Goal: Task Accomplishment & Management: Use online tool/utility

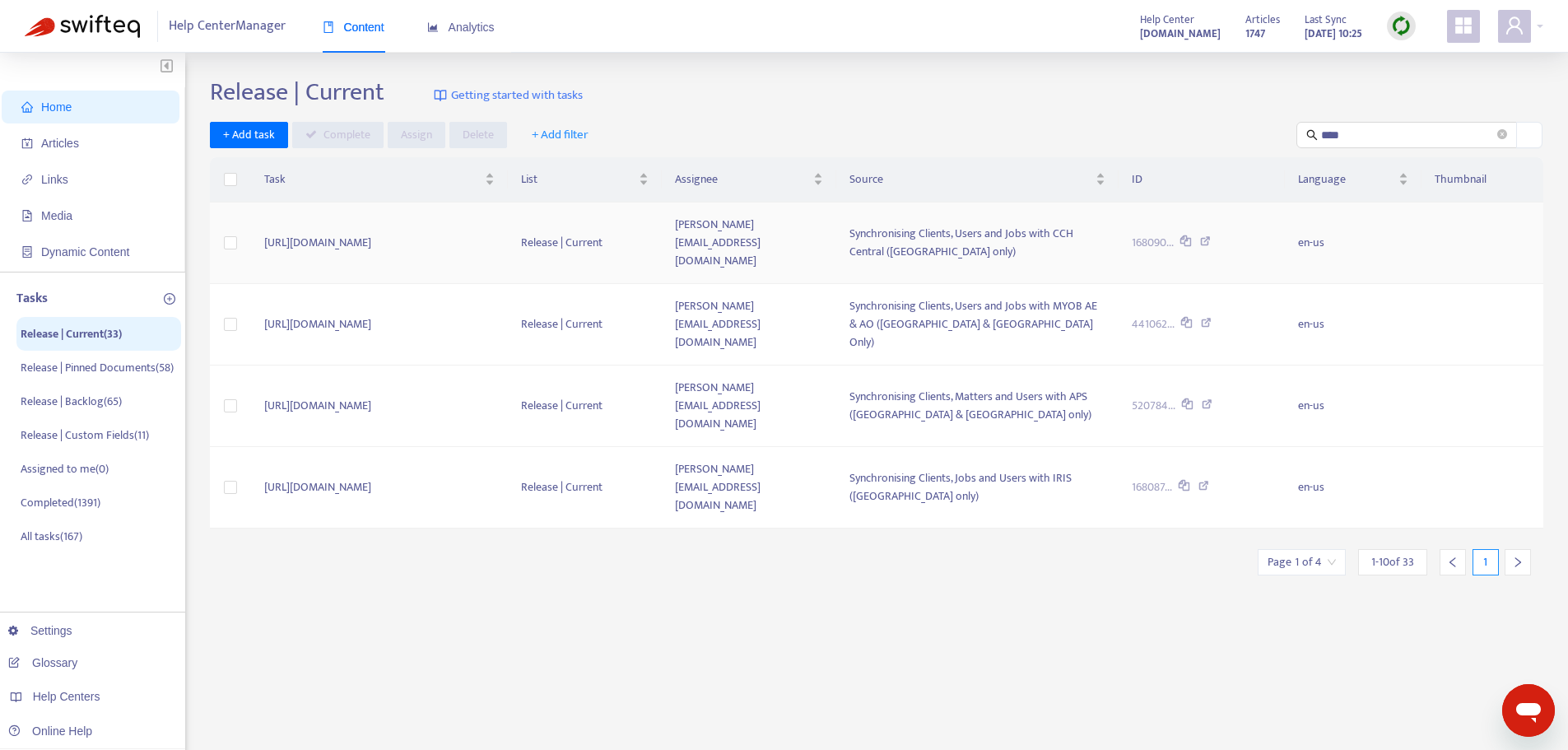
click at [1211, 237] on icon at bounding box center [1206, 244] width 10 height 15
click at [233, 241] on label at bounding box center [230, 243] width 13 height 18
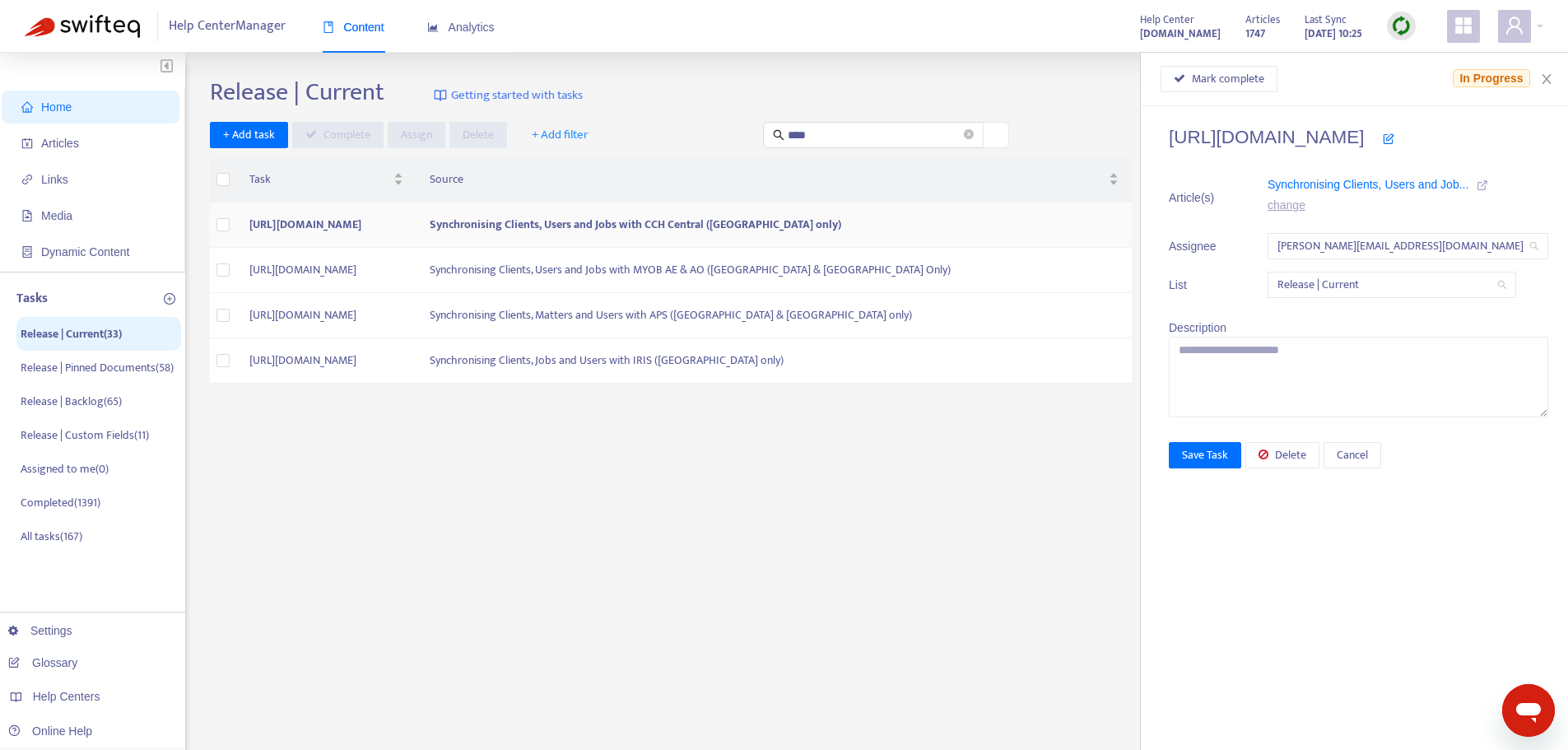
click at [233, 223] on td at bounding box center [223, 225] width 26 height 45
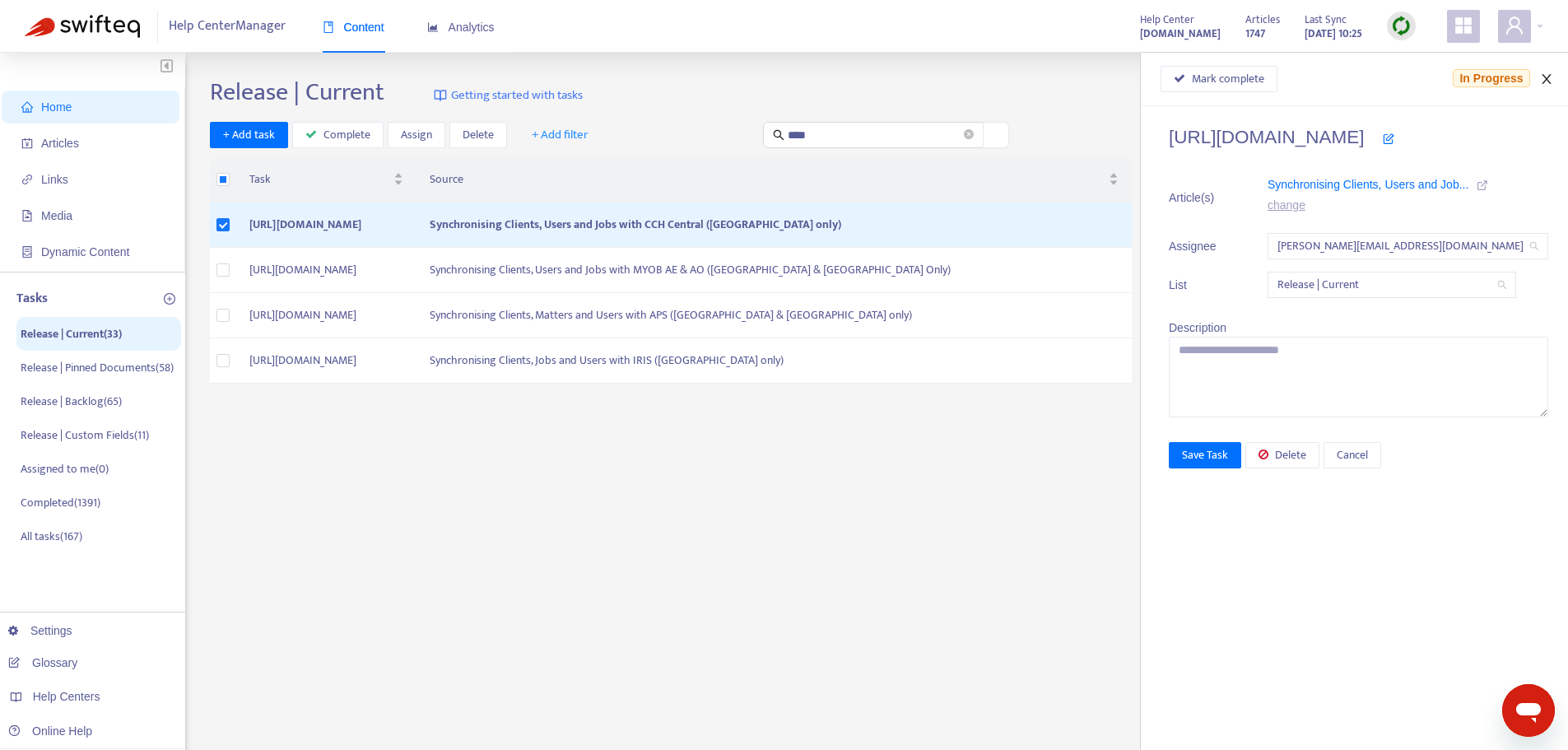
click at [1555, 79] on button "Close" at bounding box center [1546, 80] width 23 height 16
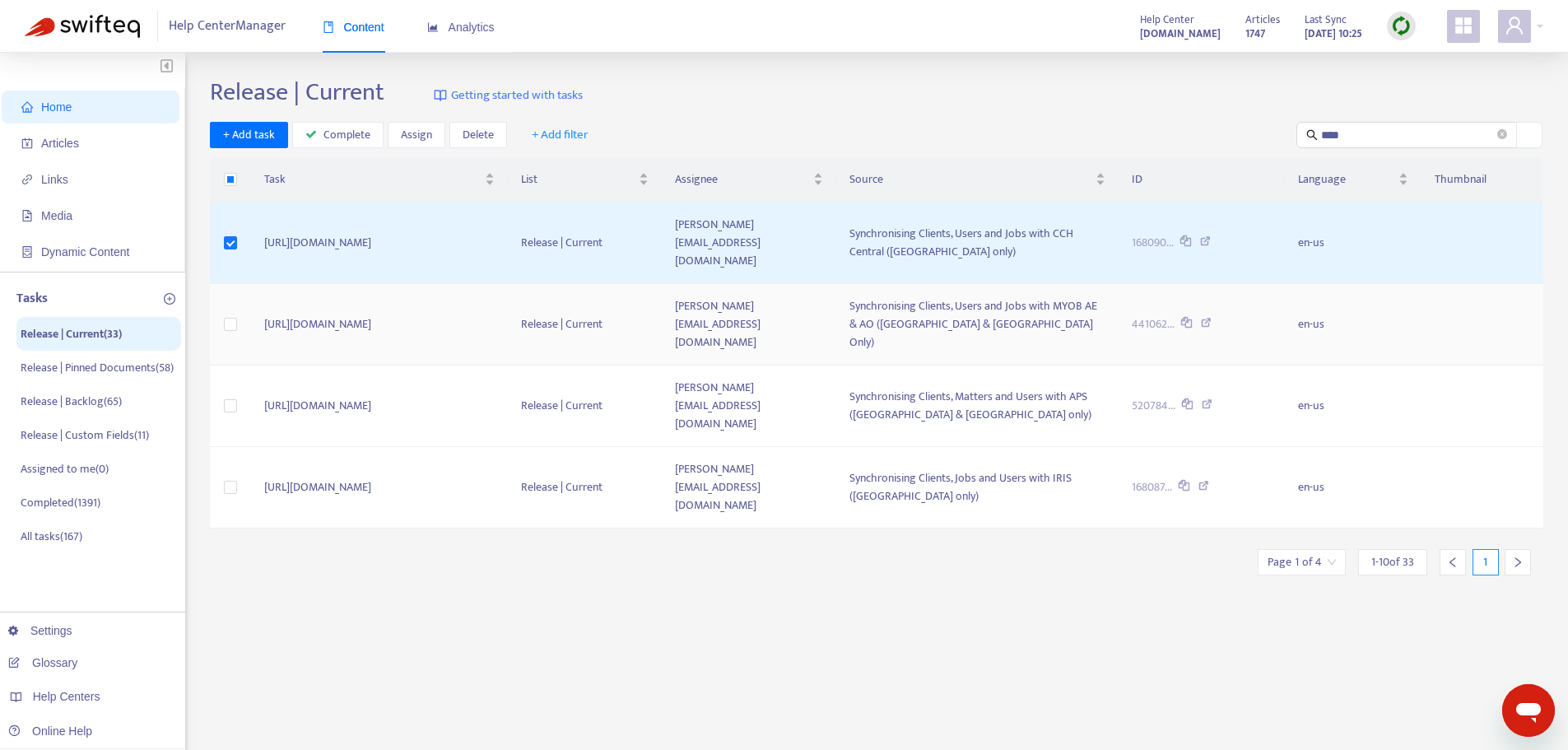
click at [1212, 318] on icon at bounding box center [1207, 325] width 10 height 15
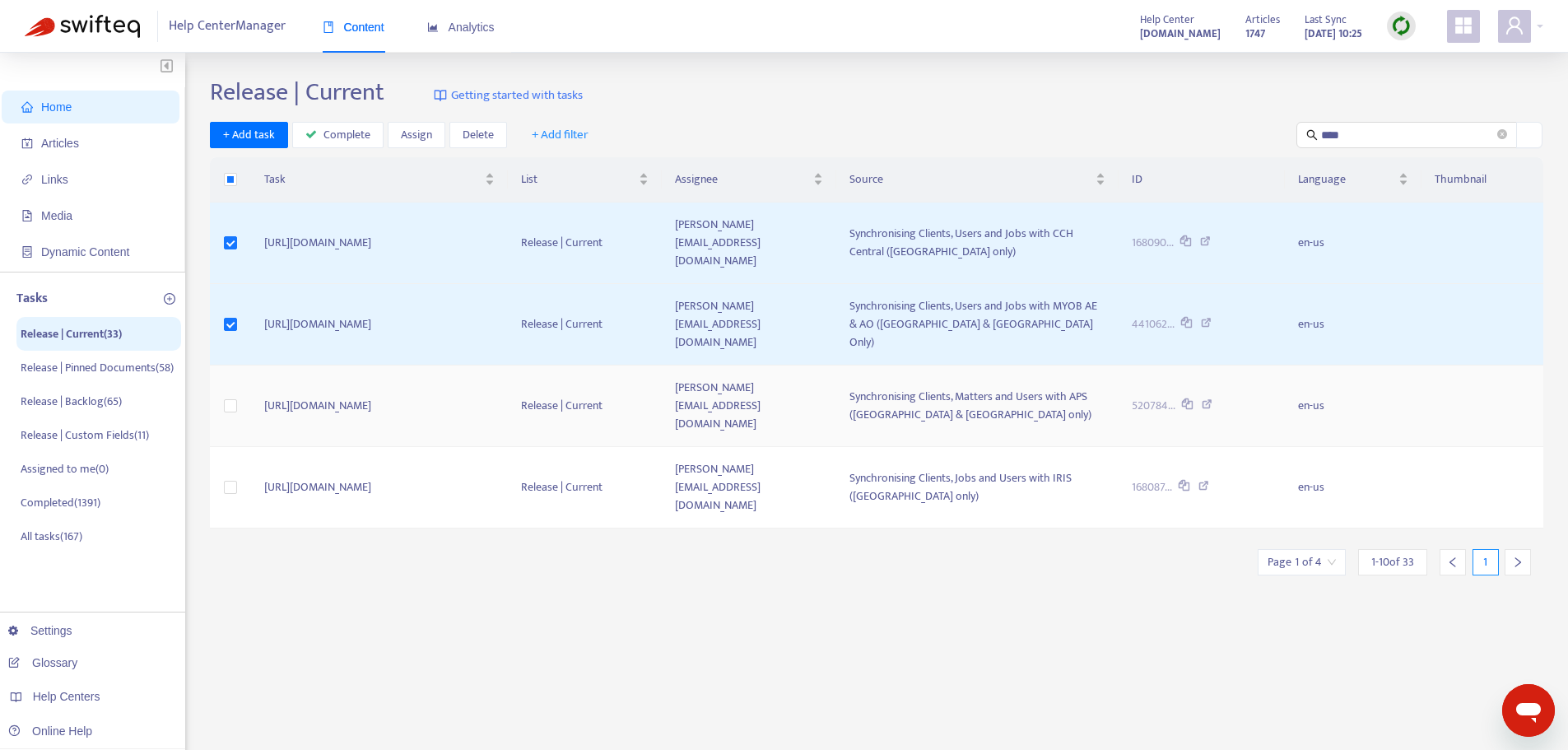
click at [1213, 400] on icon at bounding box center [1207, 407] width 10 height 15
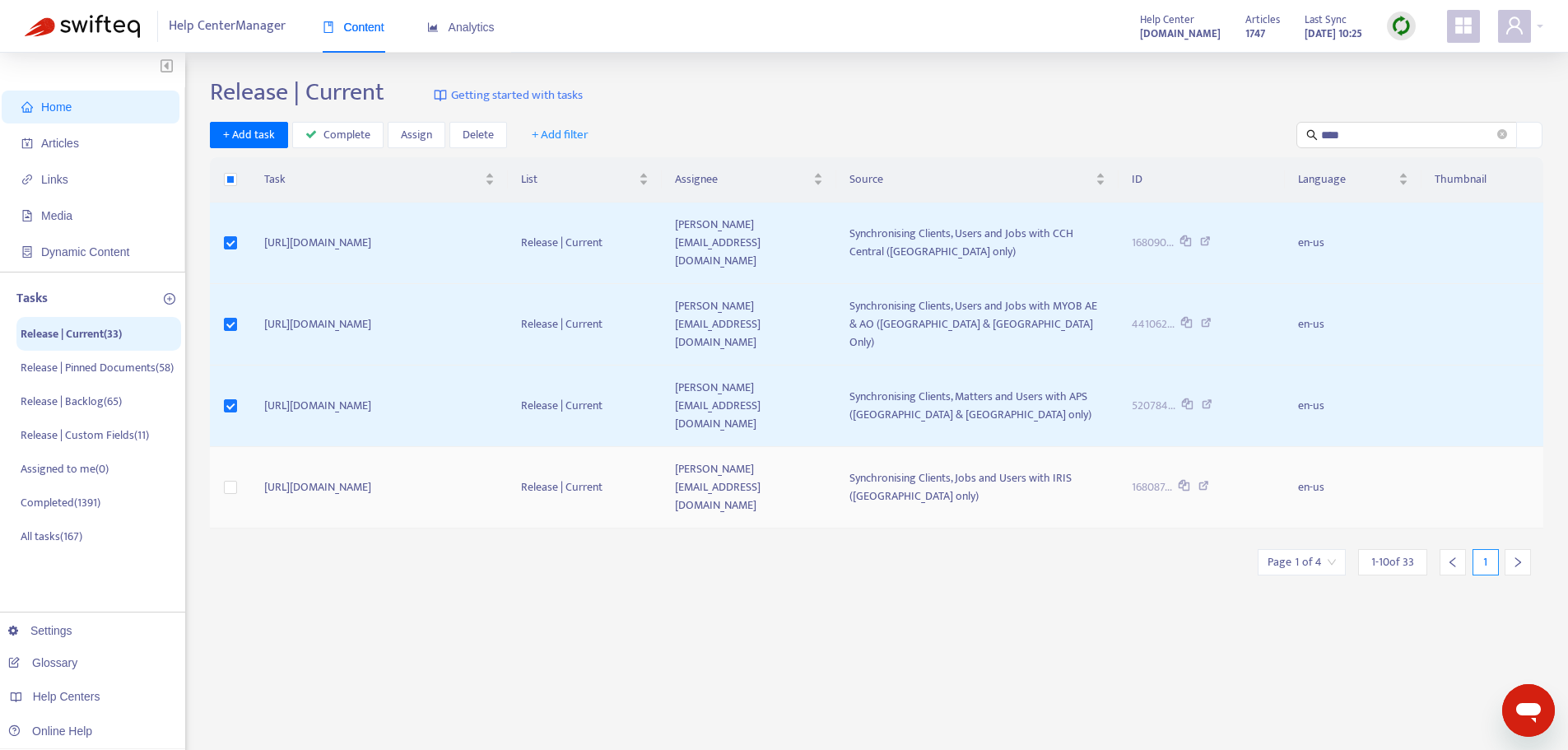
click at [1209, 481] on icon at bounding box center [1204, 488] width 10 height 15
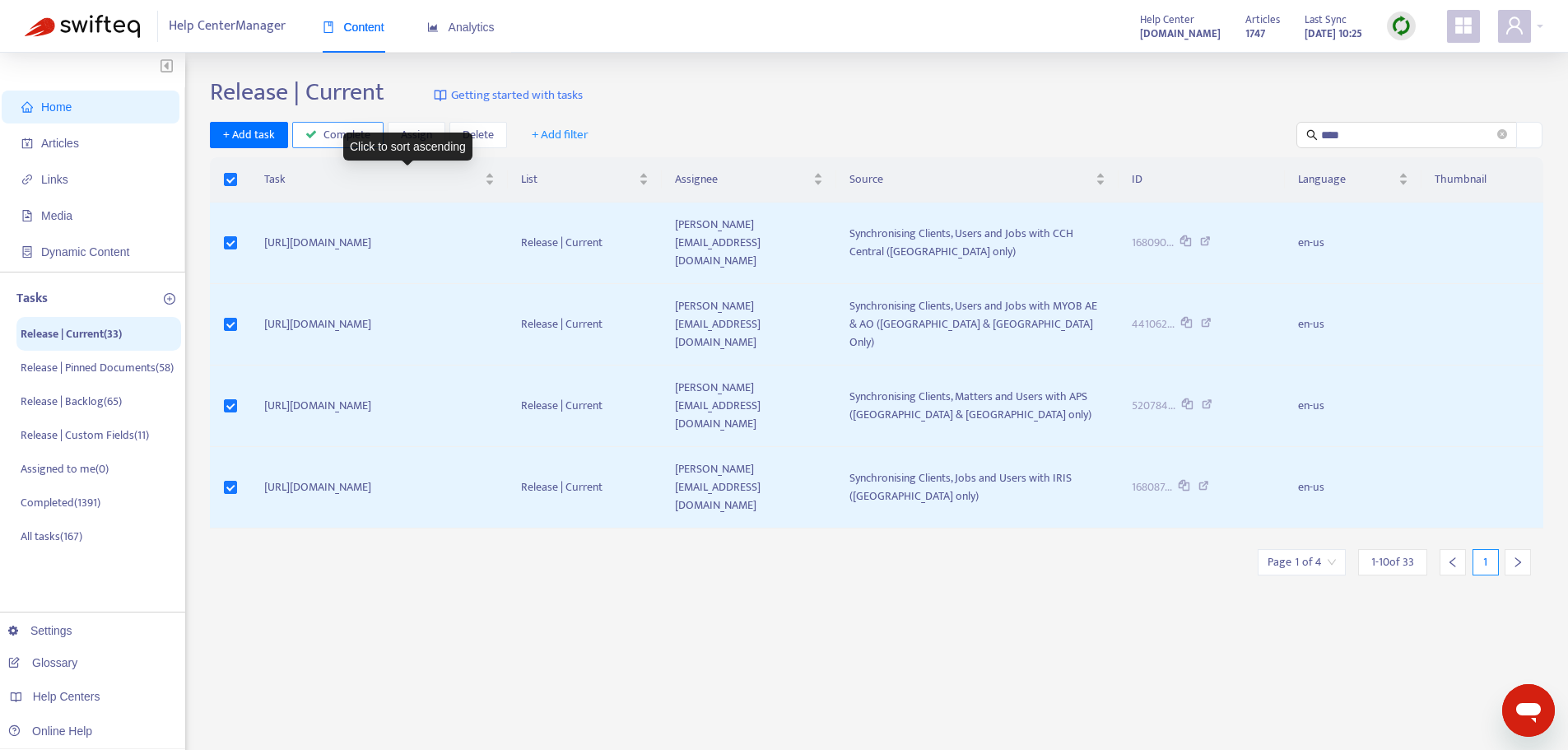
click at [359, 130] on span "Complete" at bounding box center [347, 134] width 47 height 18
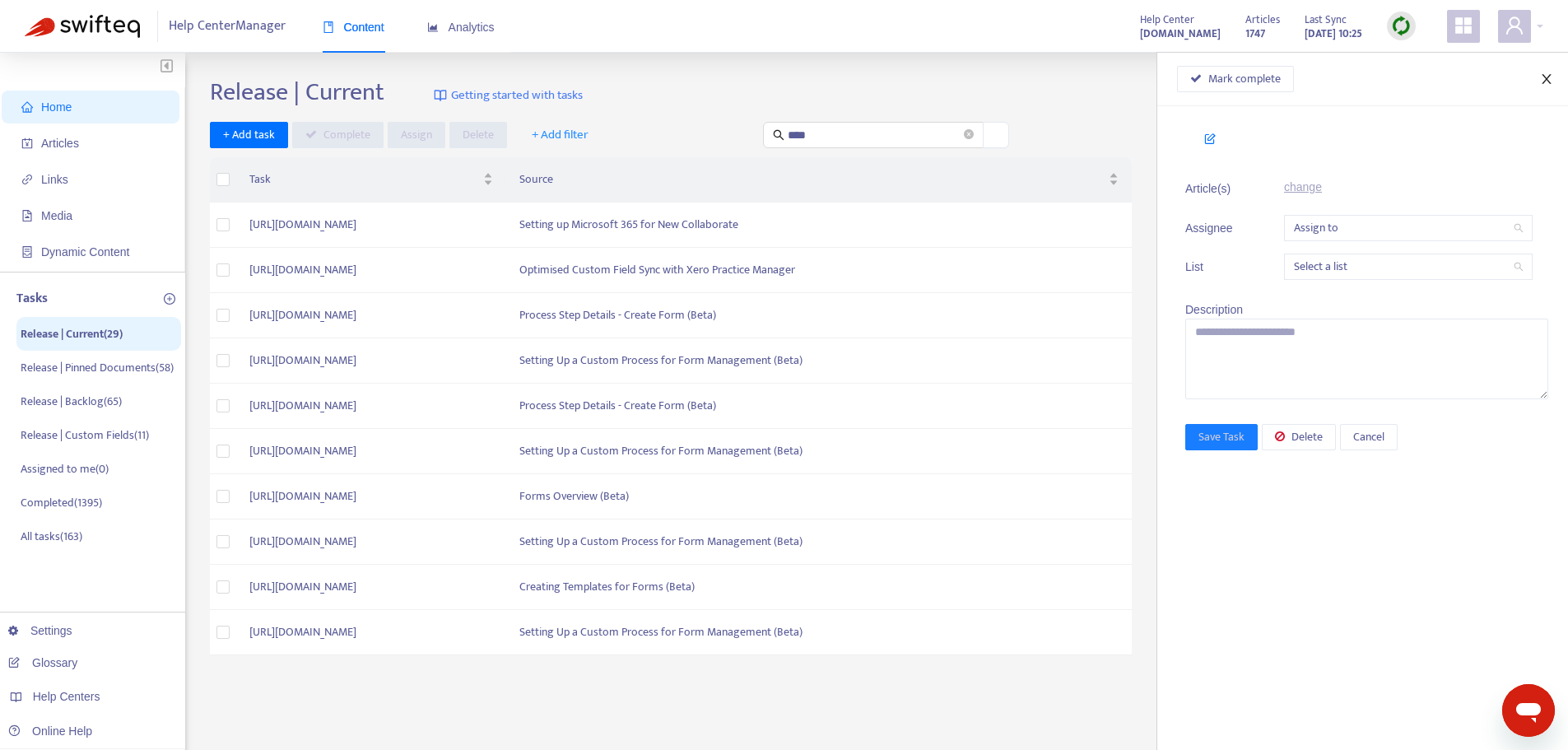
click at [1552, 74] on icon "close" at bounding box center [1546, 79] width 13 height 13
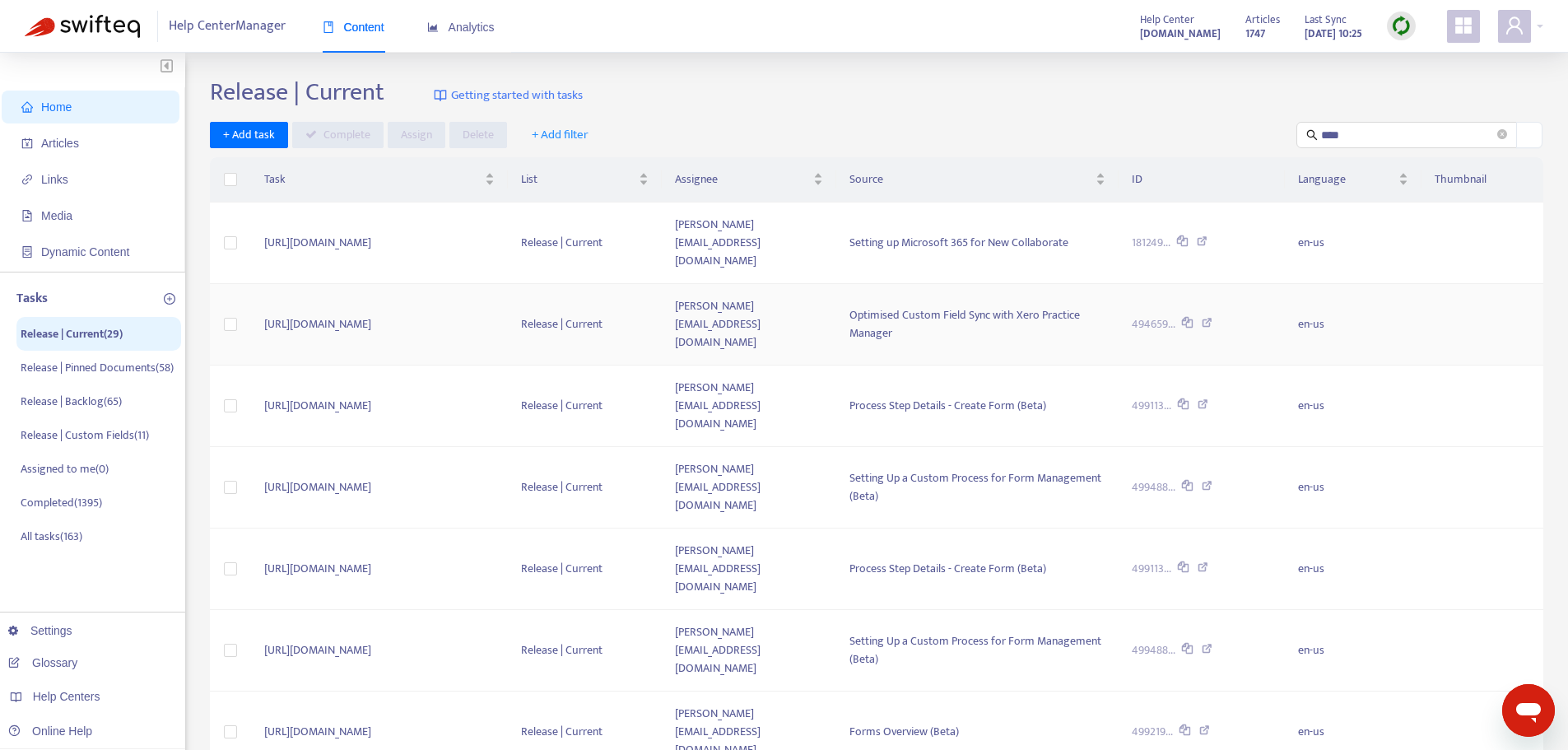
click at [1027, 306] on div "Optimised Custom Field Sync with Xero Practice Manager" at bounding box center [977, 324] width 256 height 36
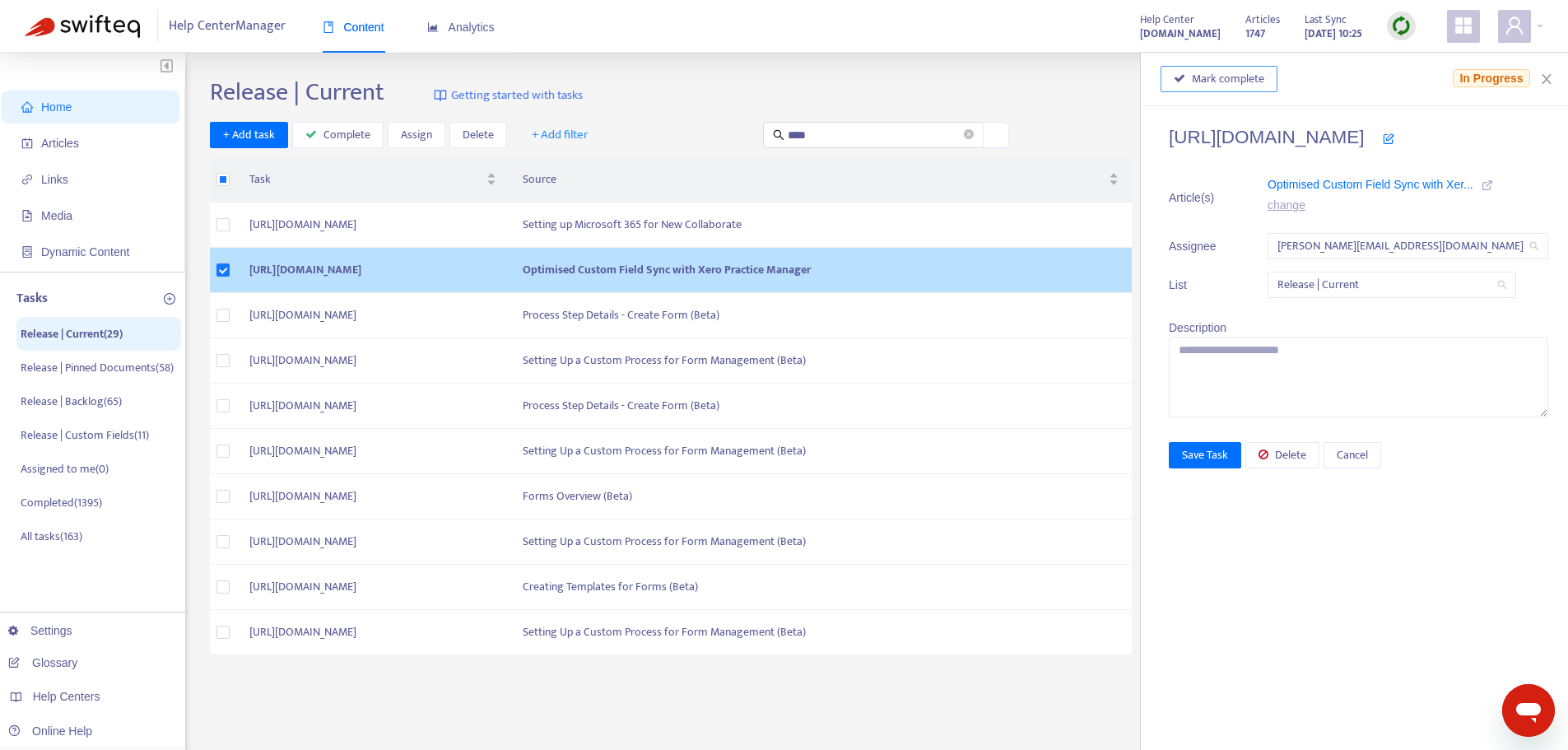
click at [1192, 74] on span "Mark complete" at bounding box center [1228, 79] width 73 height 18
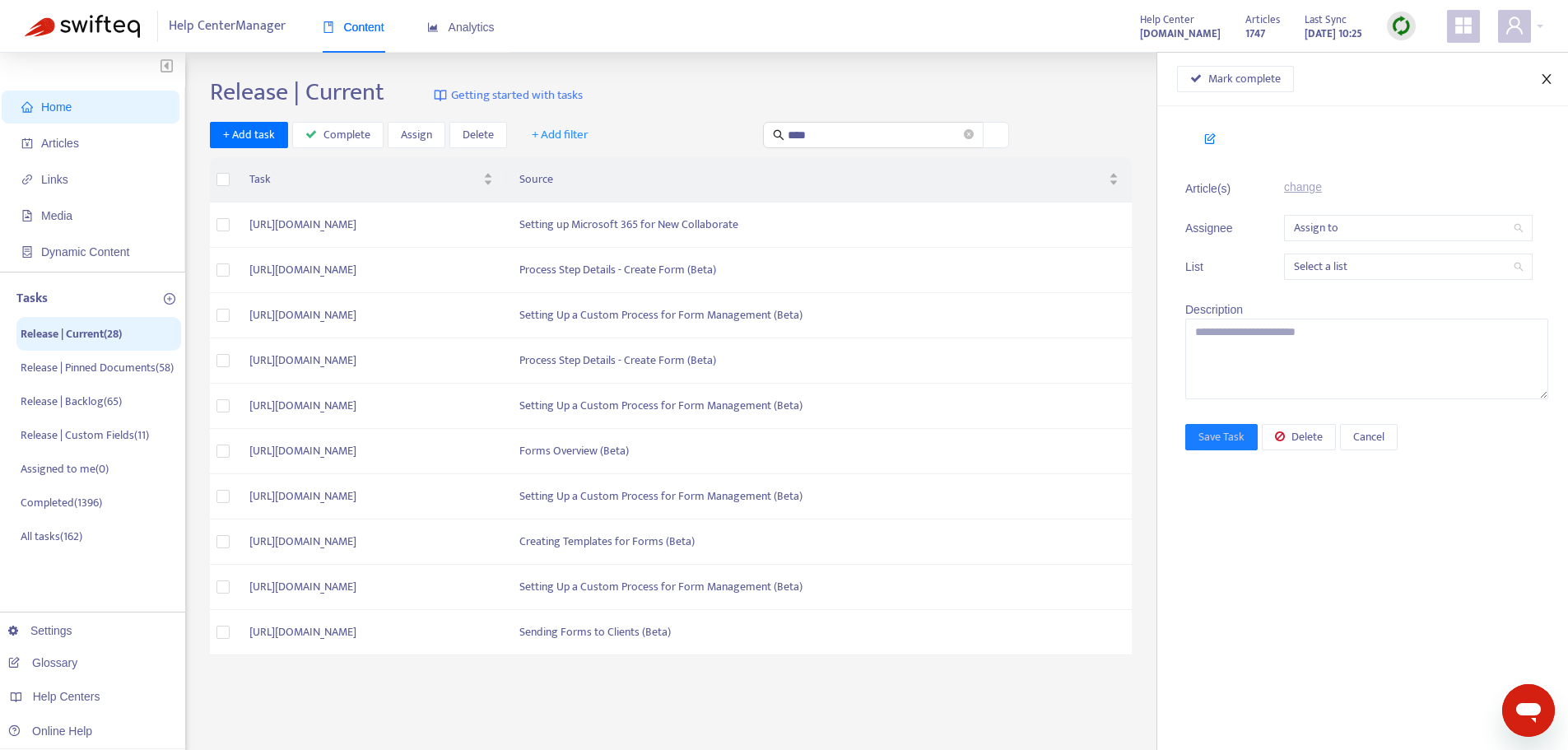
drag, startPoint x: 1550, startPoint y: 76, endPoint x: 1560, endPoint y: 80, distance: 10.8
click at [1550, 76] on icon "close" at bounding box center [1546, 79] width 13 height 13
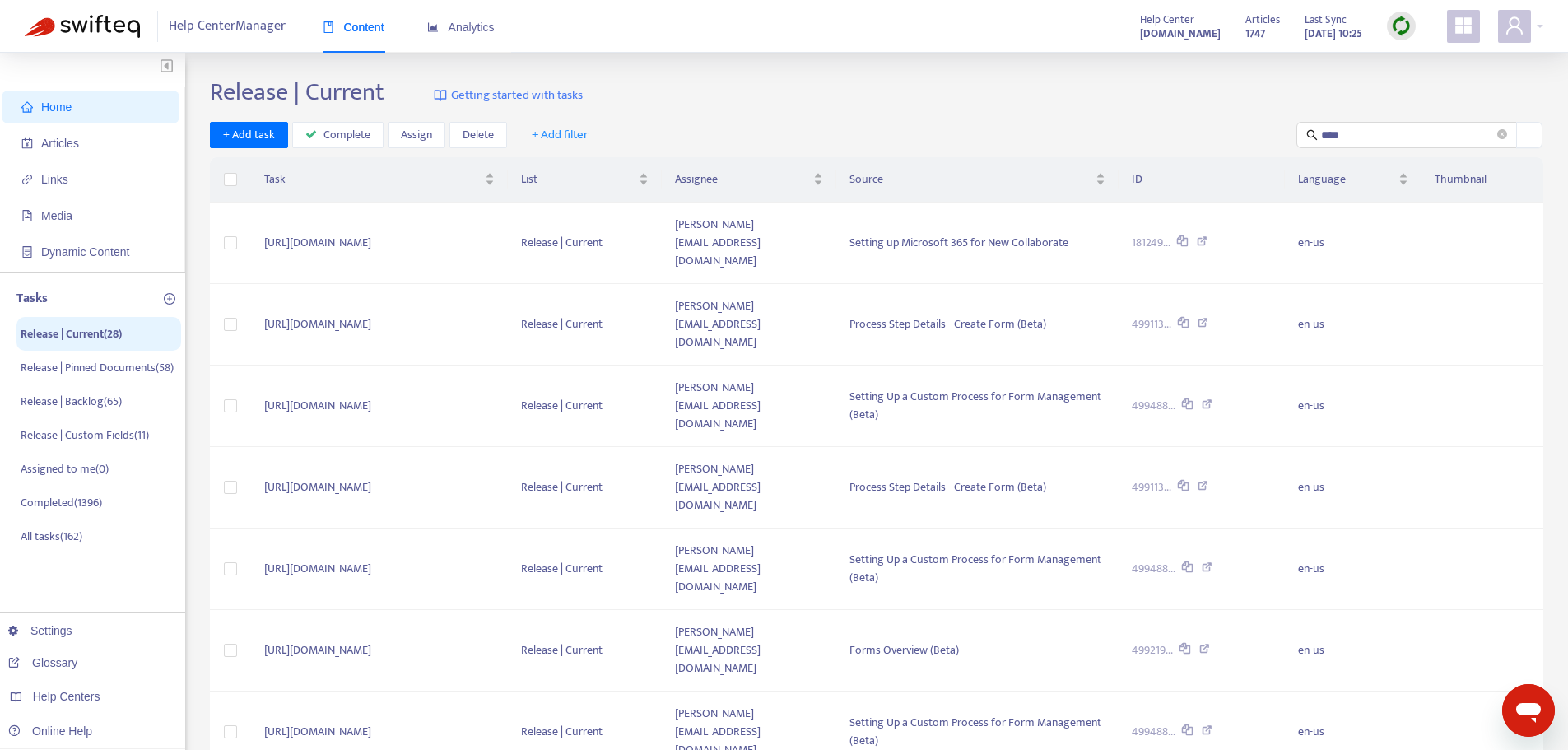
click at [1106, 124] on div "+ Add task Complete Assign Delete + Add filter ****" at bounding box center [876, 135] width 1334 height 27
click at [824, 65] on div "Home Articles Links Media Dynamic Content Tasks Release | Current ( 28 ) Releas…" at bounding box center [784, 568] width 1568 height 1030
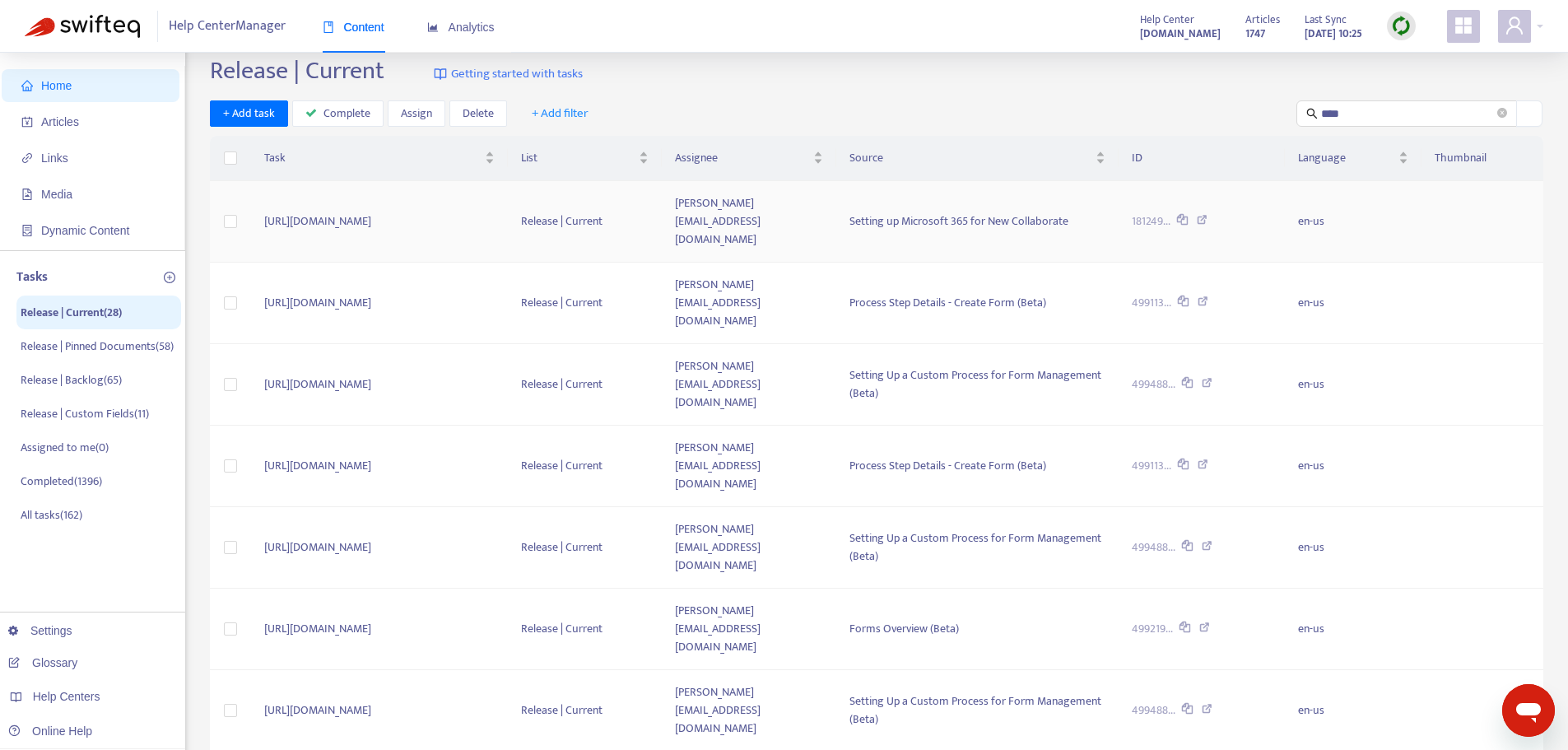
scroll to position [290, 0]
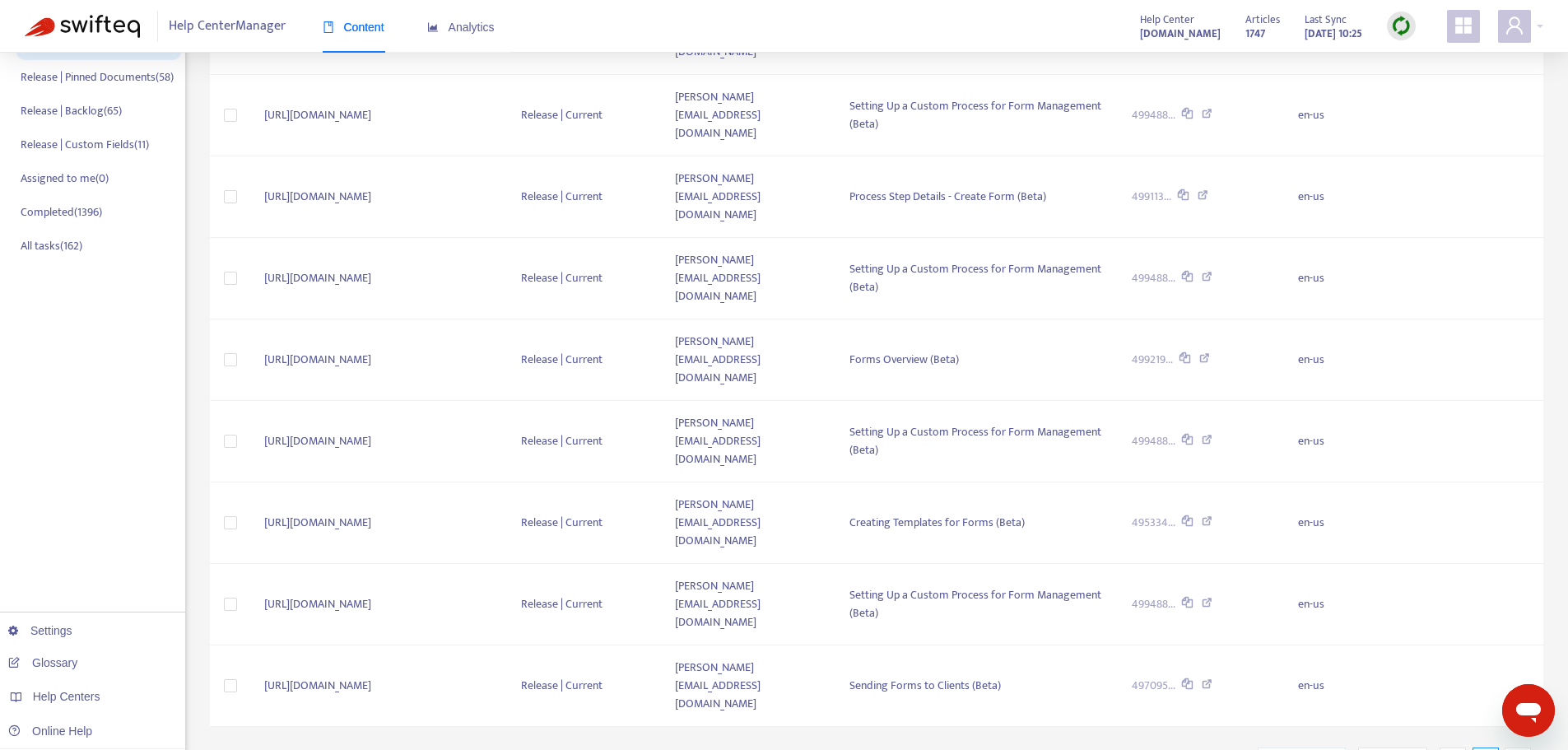
click at [1380, 749] on span "1 - 10 of 28" at bounding box center [1392, 760] width 42 height 17
click at [1313, 748] on input "search" at bounding box center [1302, 760] width 68 height 24
click at [1266, 572] on div "Jump to Page Items per Page 10" at bounding box center [1187, 536] width 306 height 90
click at [1265, 560] on span "10" at bounding box center [1262, 556] width 104 height 24
click at [1234, 711] on div "Release | Current Getting started with tasks + Add task Complete Assign Delete …" at bounding box center [876, 290] width 1334 height 1006
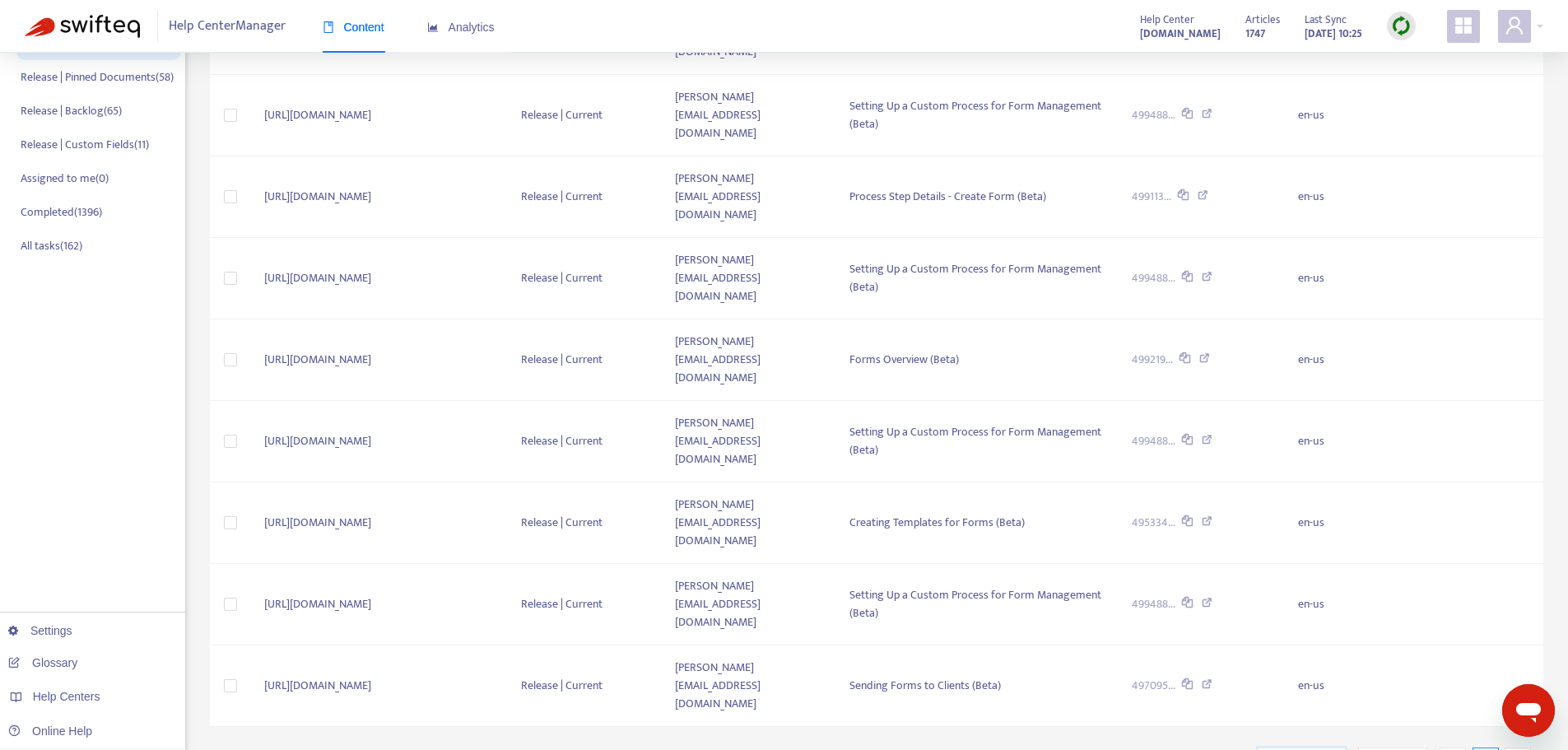
click at [1304, 748] on input "search" at bounding box center [1302, 760] width 68 height 24
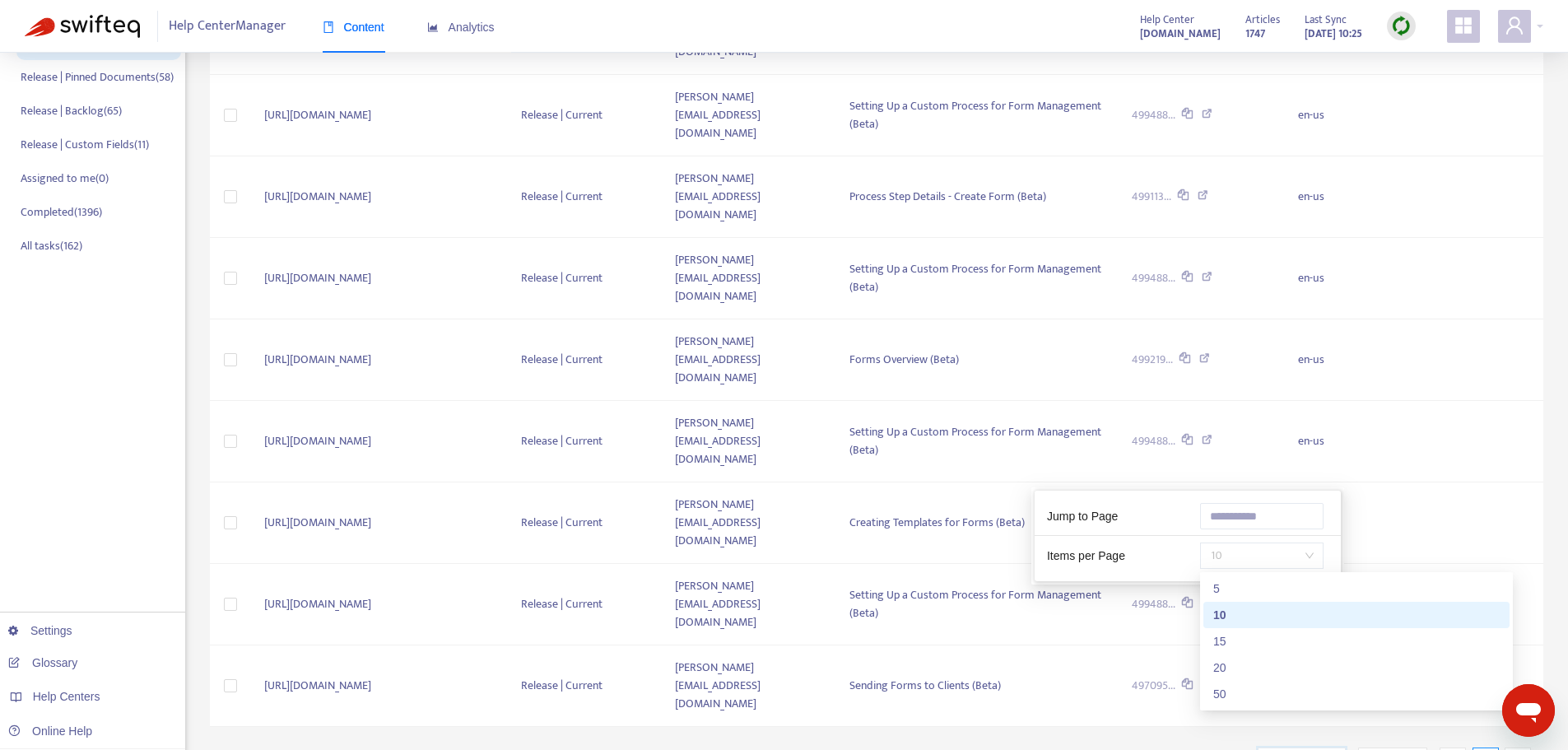
drag, startPoint x: 1240, startPoint y: 558, endPoint x: 1239, endPoint y: 575, distance: 17.0
click at [1240, 562] on span "10" at bounding box center [1262, 556] width 104 height 24
click at [1230, 692] on div "50" at bounding box center [1357, 694] width 286 height 18
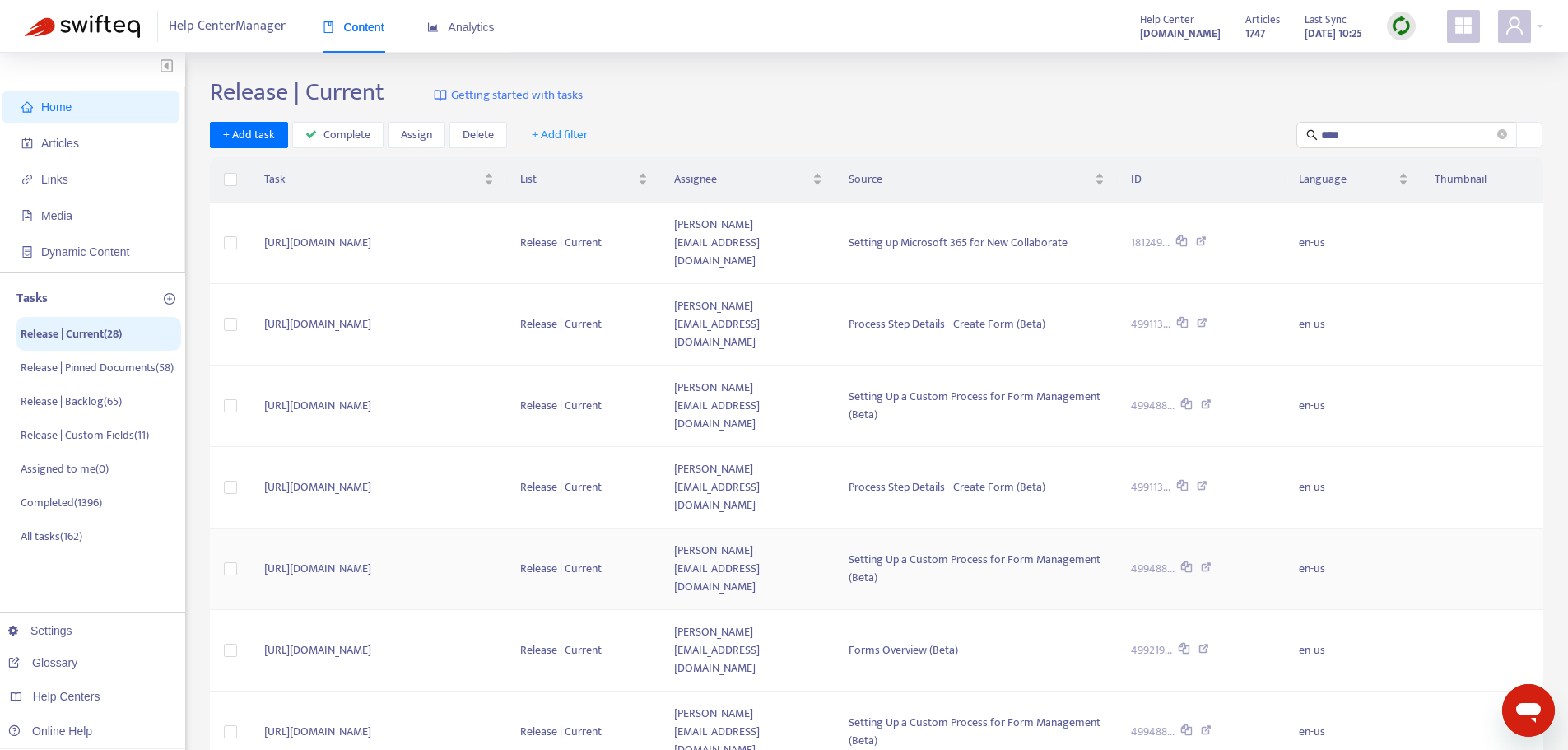
scroll to position [247, 0]
